Goal: Information Seeking & Learning: Check status

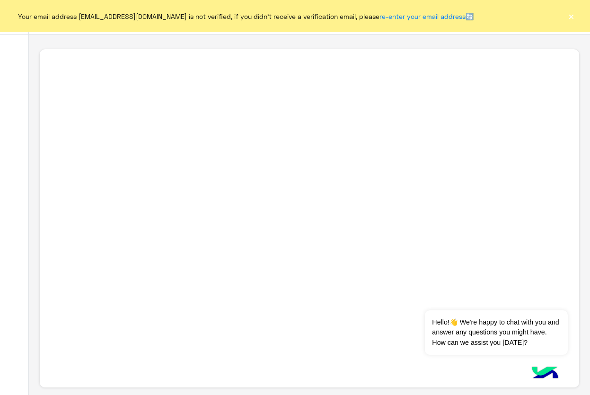
click at [575, 16] on button "×" at bounding box center [570, 15] width 9 height 9
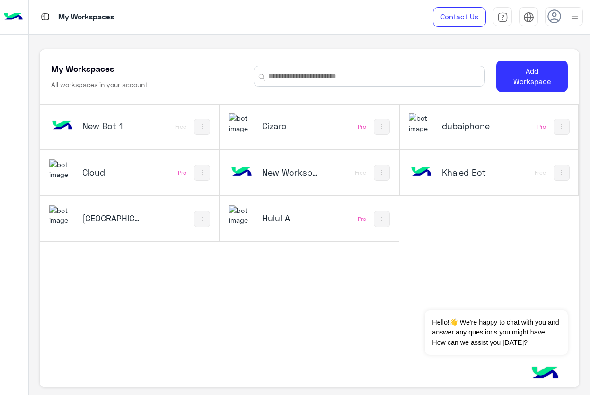
click at [434, 135] on div "dubaiphone" at bounding box center [456, 126] width 96 height 27
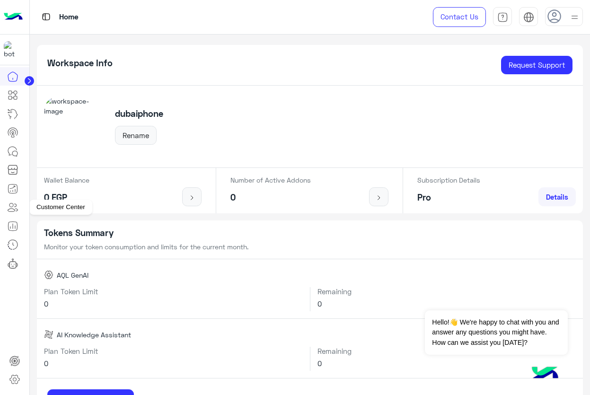
click at [14, 209] on icon at bounding box center [12, 206] width 11 height 11
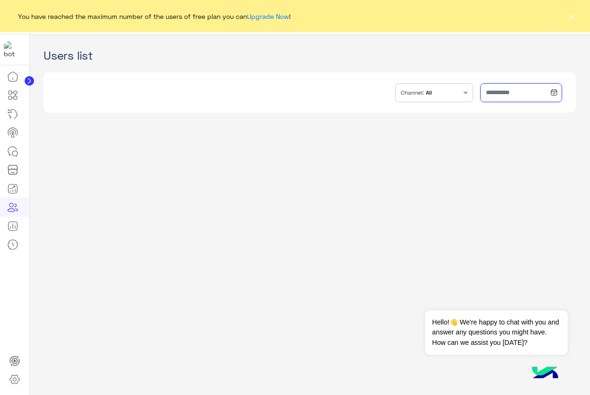
click at [516, 93] on input "text" at bounding box center [521, 92] width 82 height 19
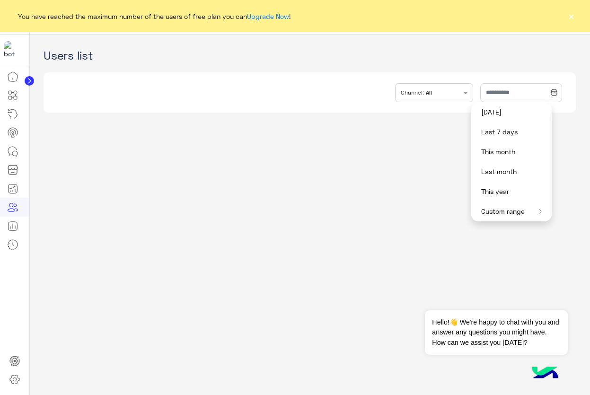
click at [511, 154] on button "This month" at bounding box center [511, 152] width 80 height 20
type input "**********"
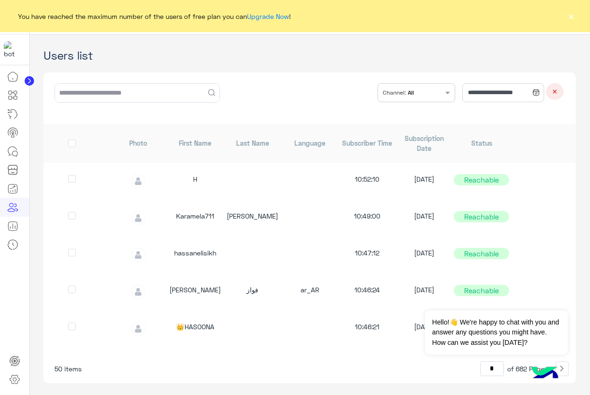
click at [569, 12] on button "×" at bounding box center [570, 15] width 9 height 9
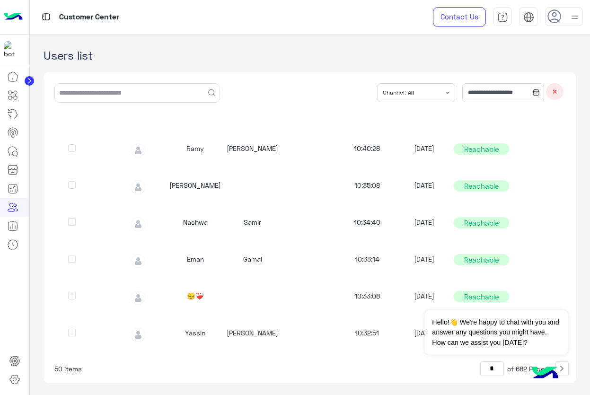
scroll to position [517, 0]
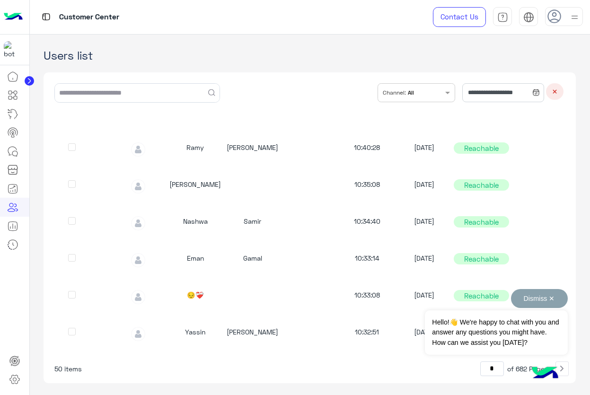
click at [556, 297] on button "Dismiss ✕" at bounding box center [539, 298] width 57 height 19
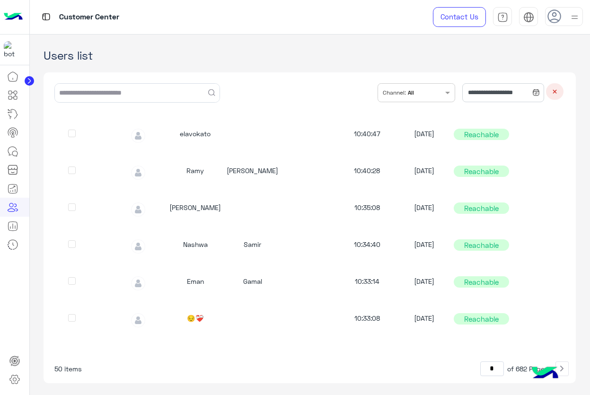
scroll to position [0, 0]
